Goal: Transaction & Acquisition: Download file/media

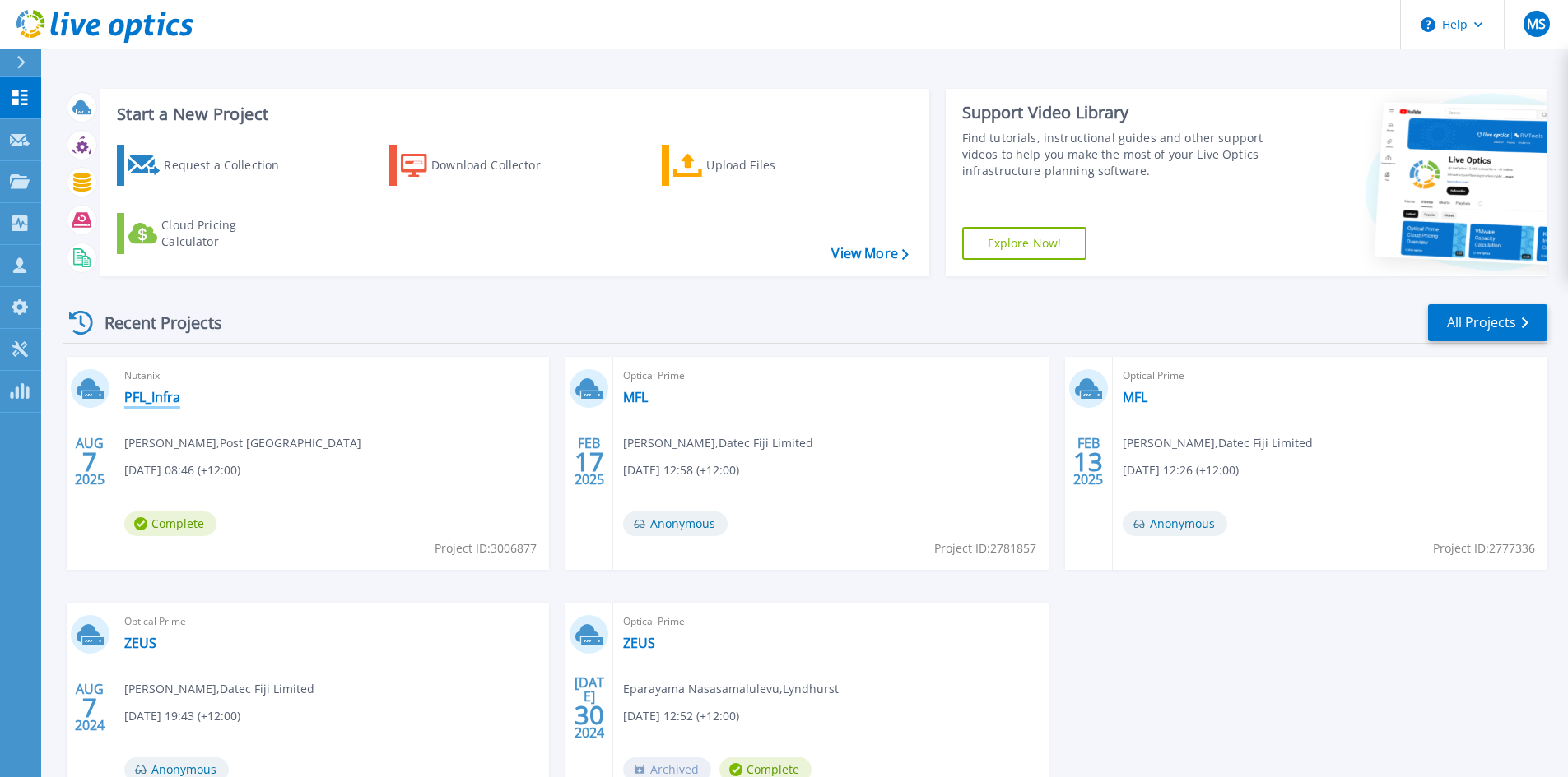
click at [145, 400] on link "PFL_Infra" at bounding box center [151, 397] width 56 height 17
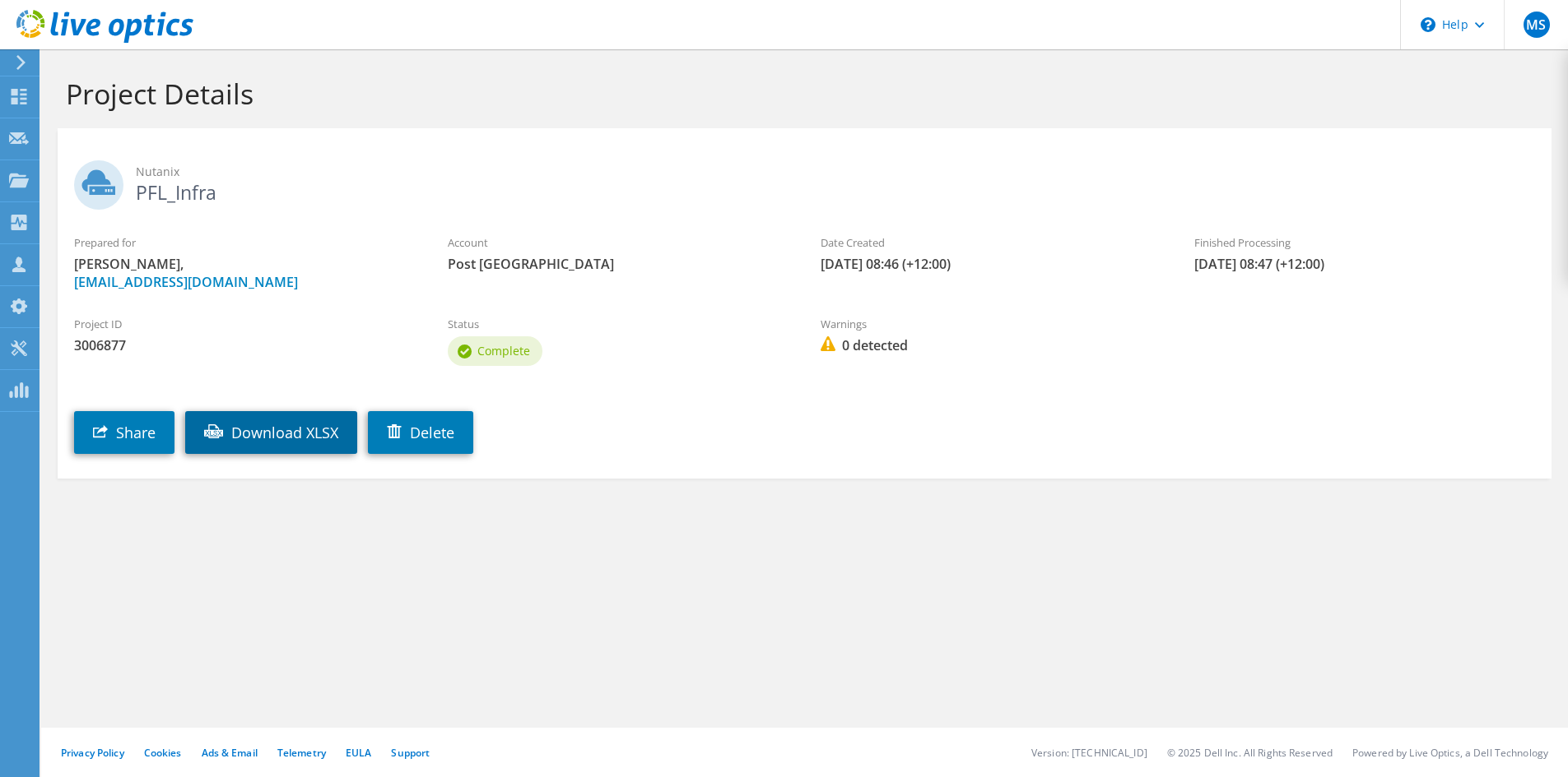
click at [309, 432] on link "Download XLSX" at bounding box center [271, 432] width 172 height 43
click at [292, 590] on div "Project Details Nutanix PFL_Infra Prepared for Ajay Narayan, Ajay.Narayan@postf…" at bounding box center [804, 414] width 1526 height 728
